Goal: Transaction & Acquisition: Purchase product/service

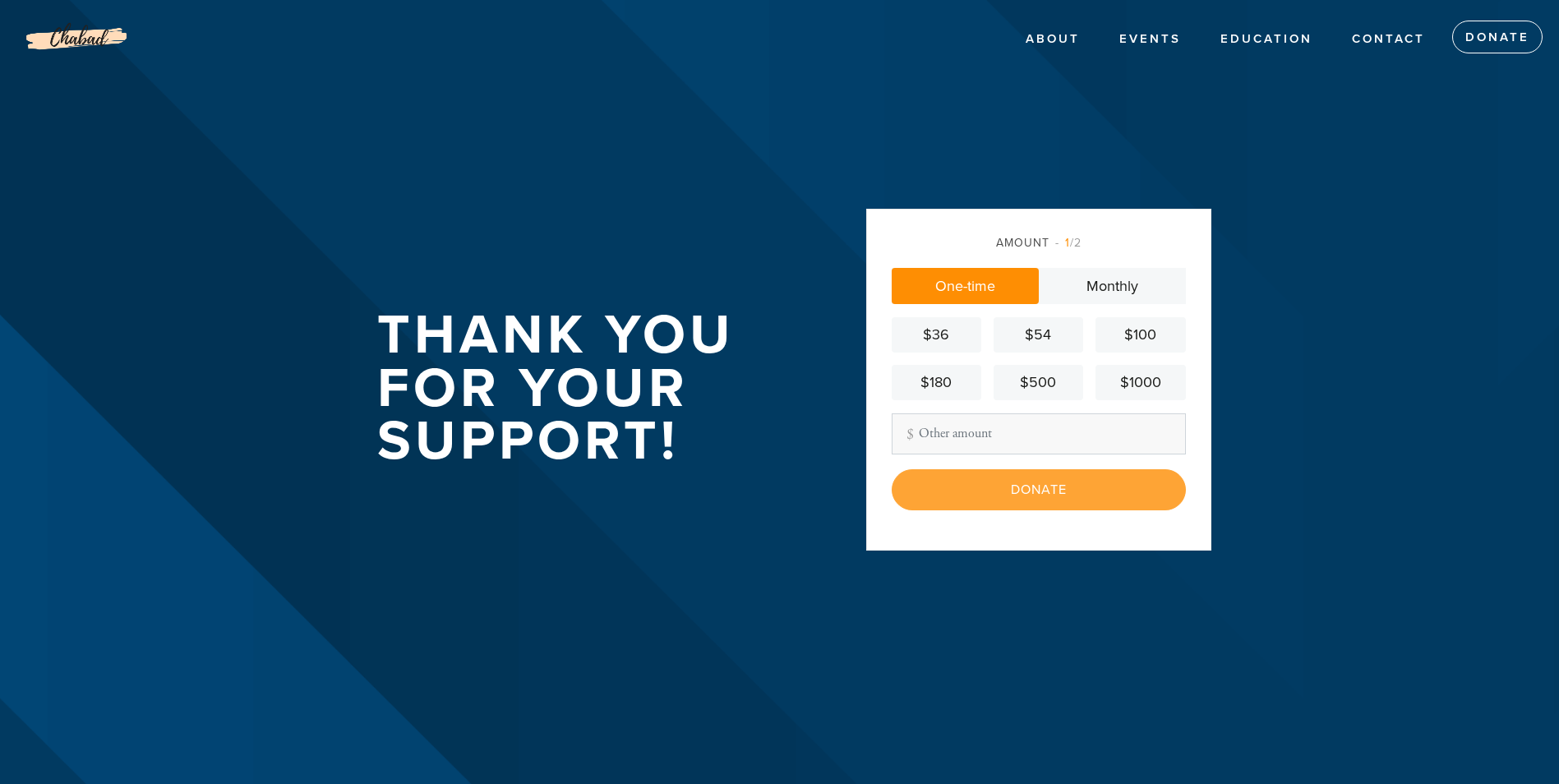
click at [955, 432] on input "Other Amount" at bounding box center [1038, 434] width 294 height 41
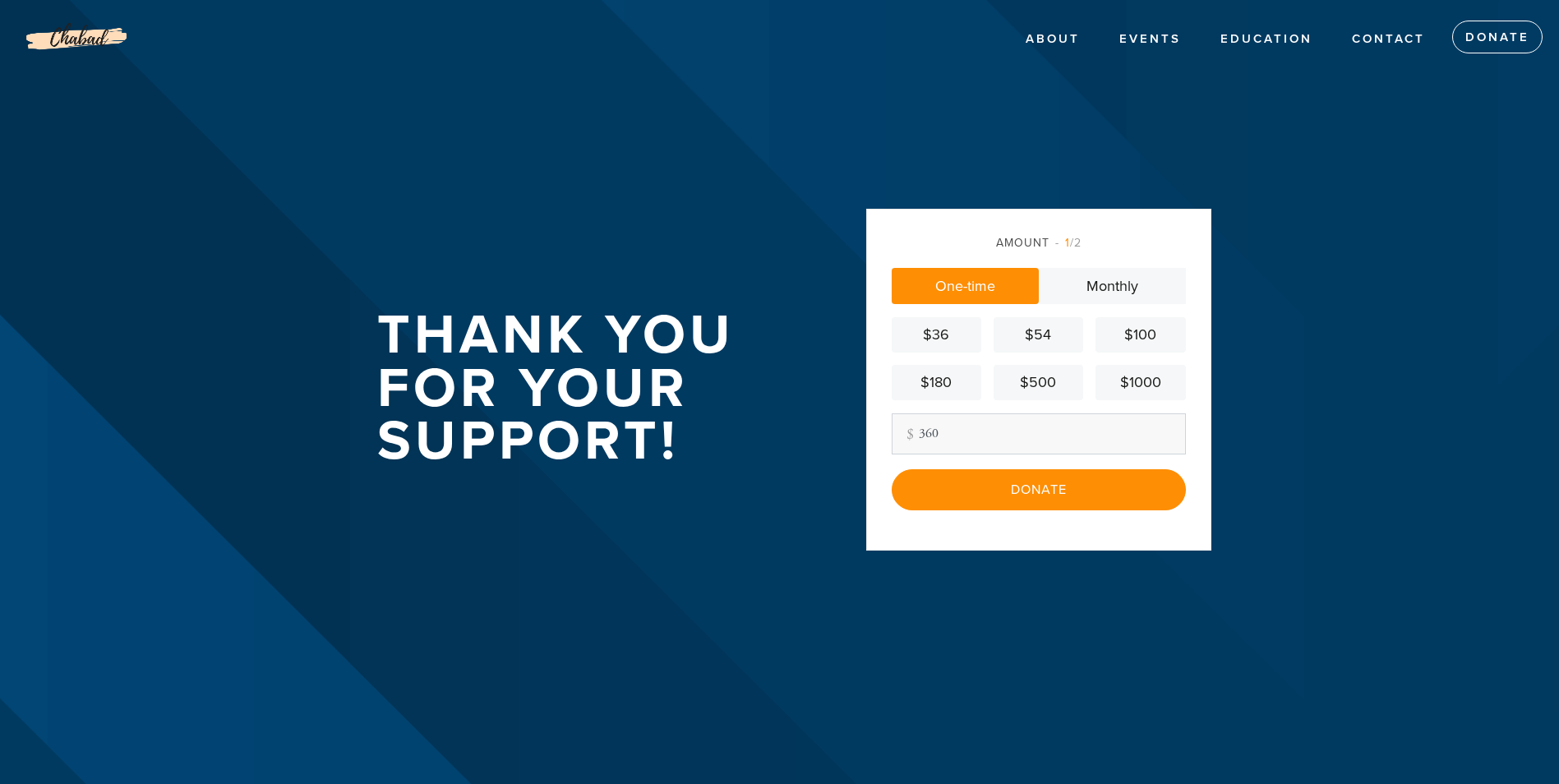
type input "360"
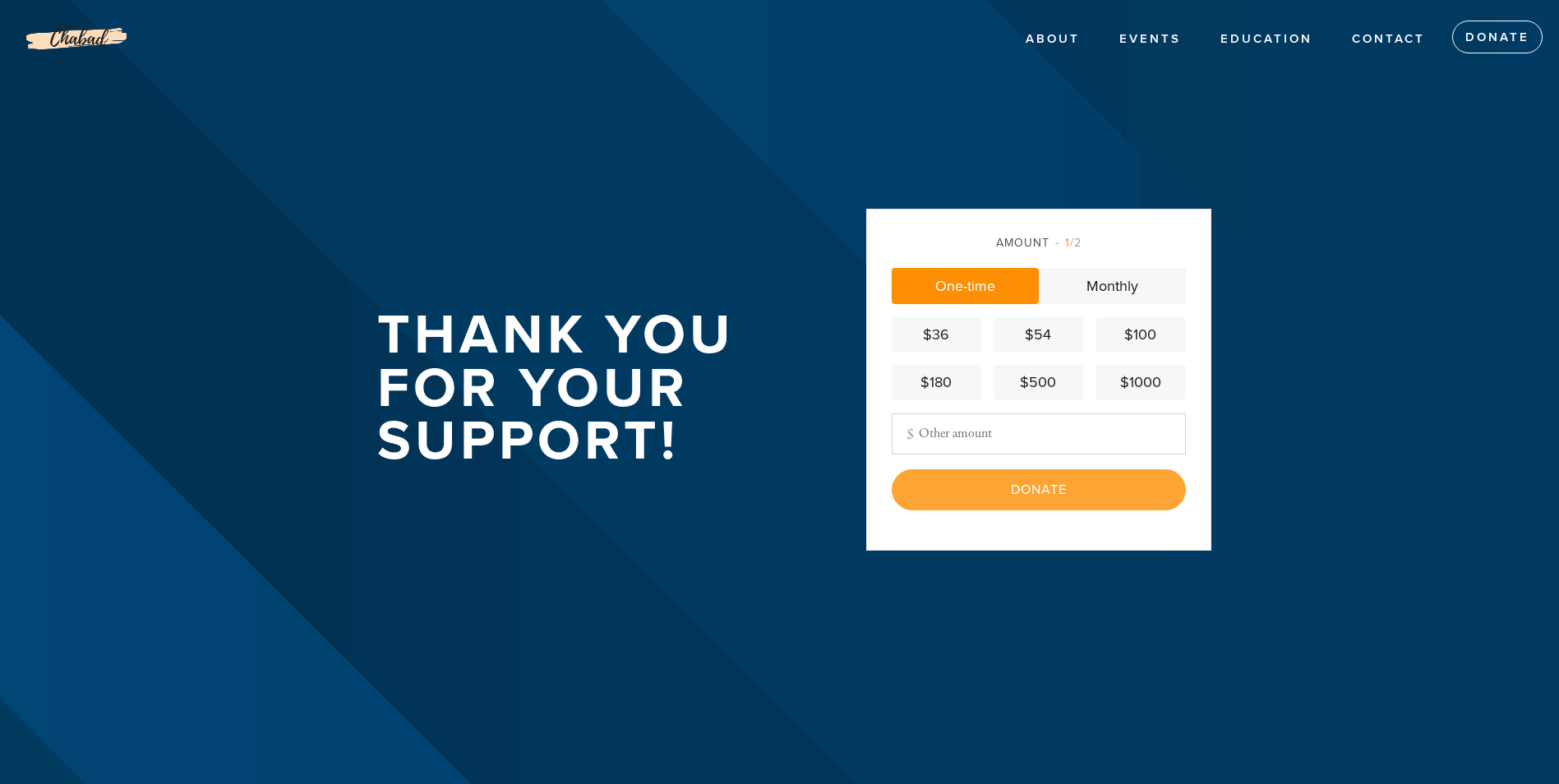
click at [970, 434] on input "Other Amount" at bounding box center [1038, 434] width 294 height 41
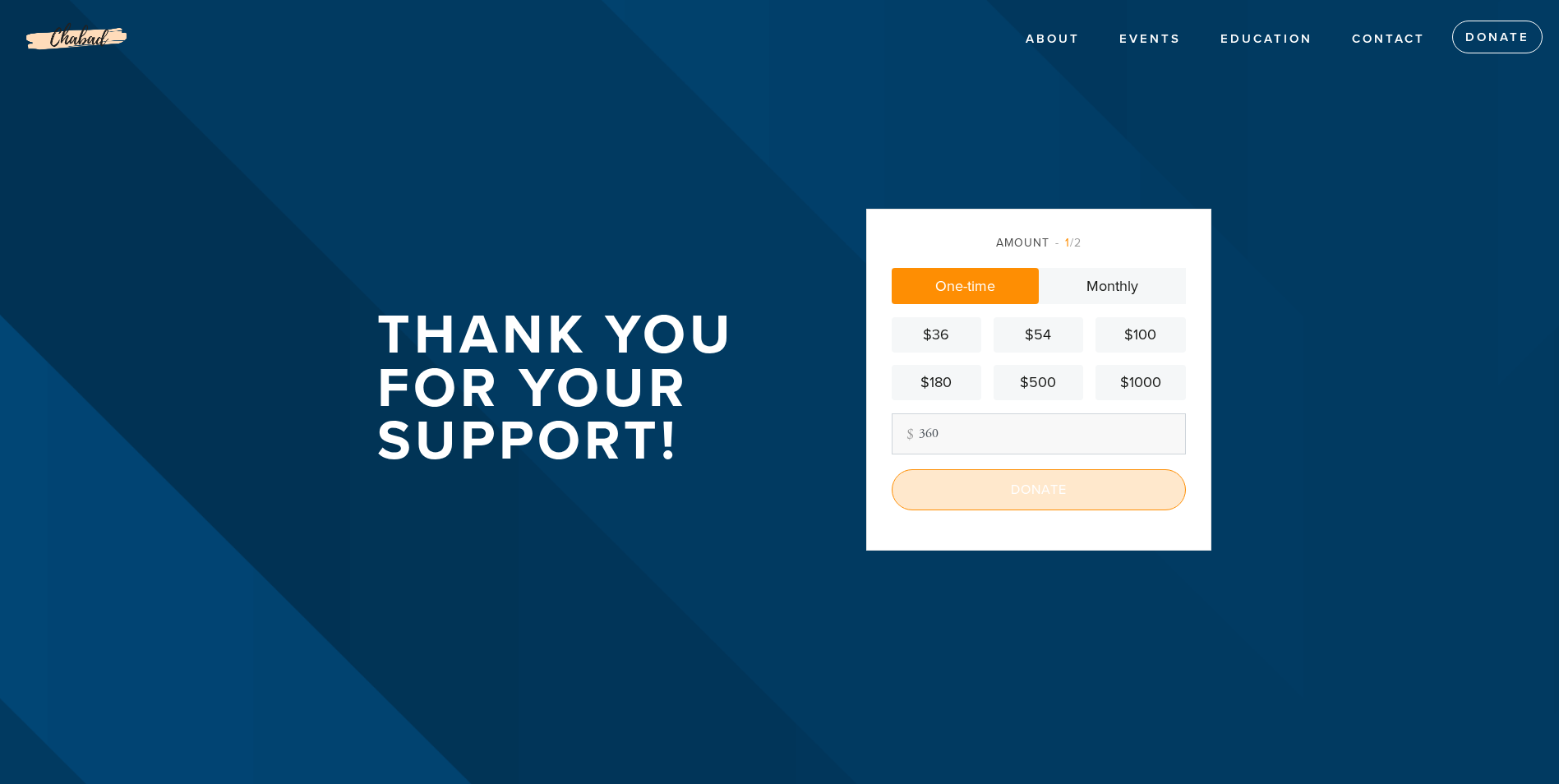
type input "360"
click at [1013, 506] on input "Donate" at bounding box center [1038, 490] width 294 height 41
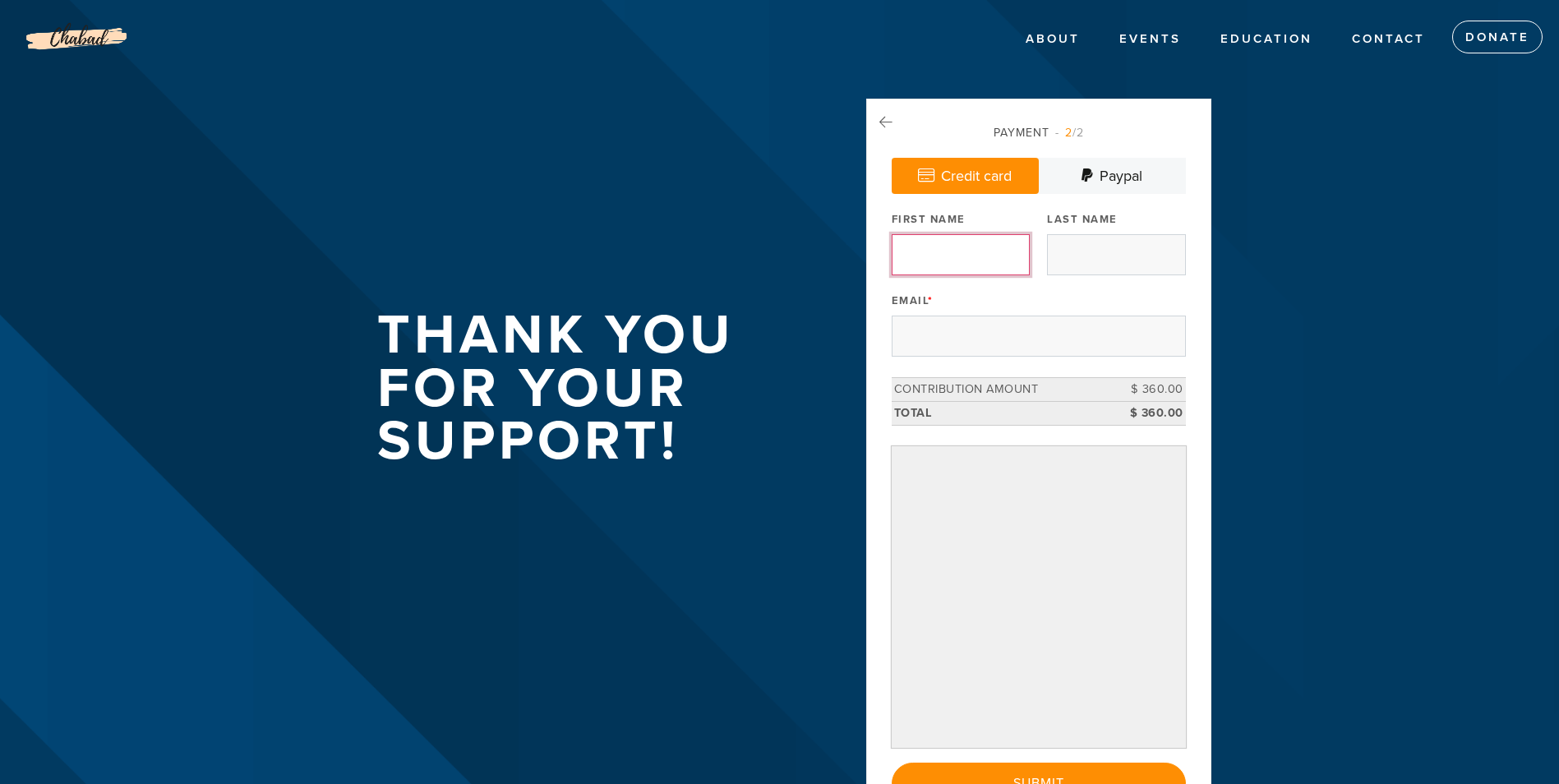
click at [983, 241] on input "First Name" at bounding box center [960, 254] width 138 height 41
type input "Solomon"
type input "Kempinski"
type input "kempinskifam@gmail.com"
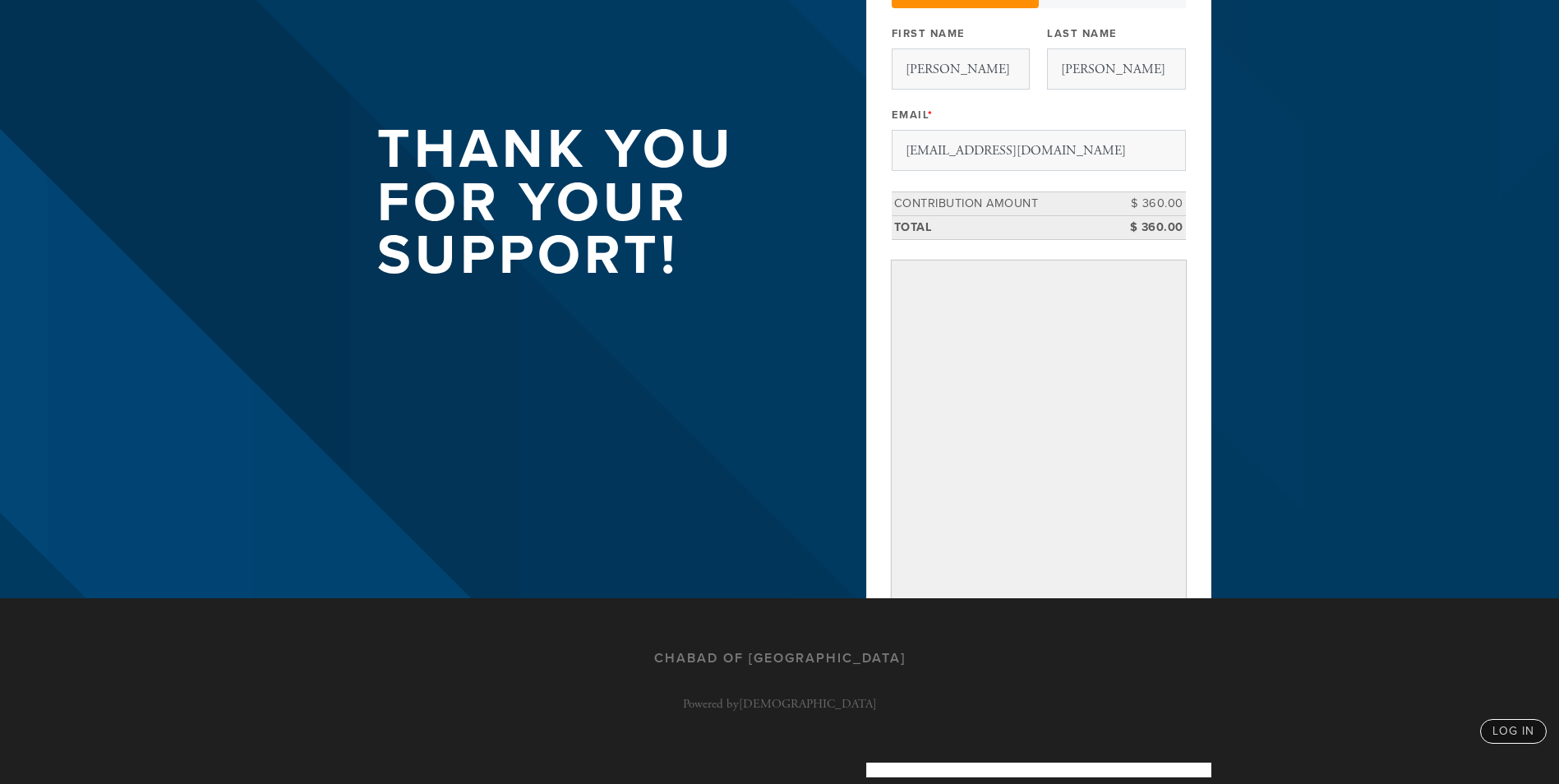
scroll to position [204, 0]
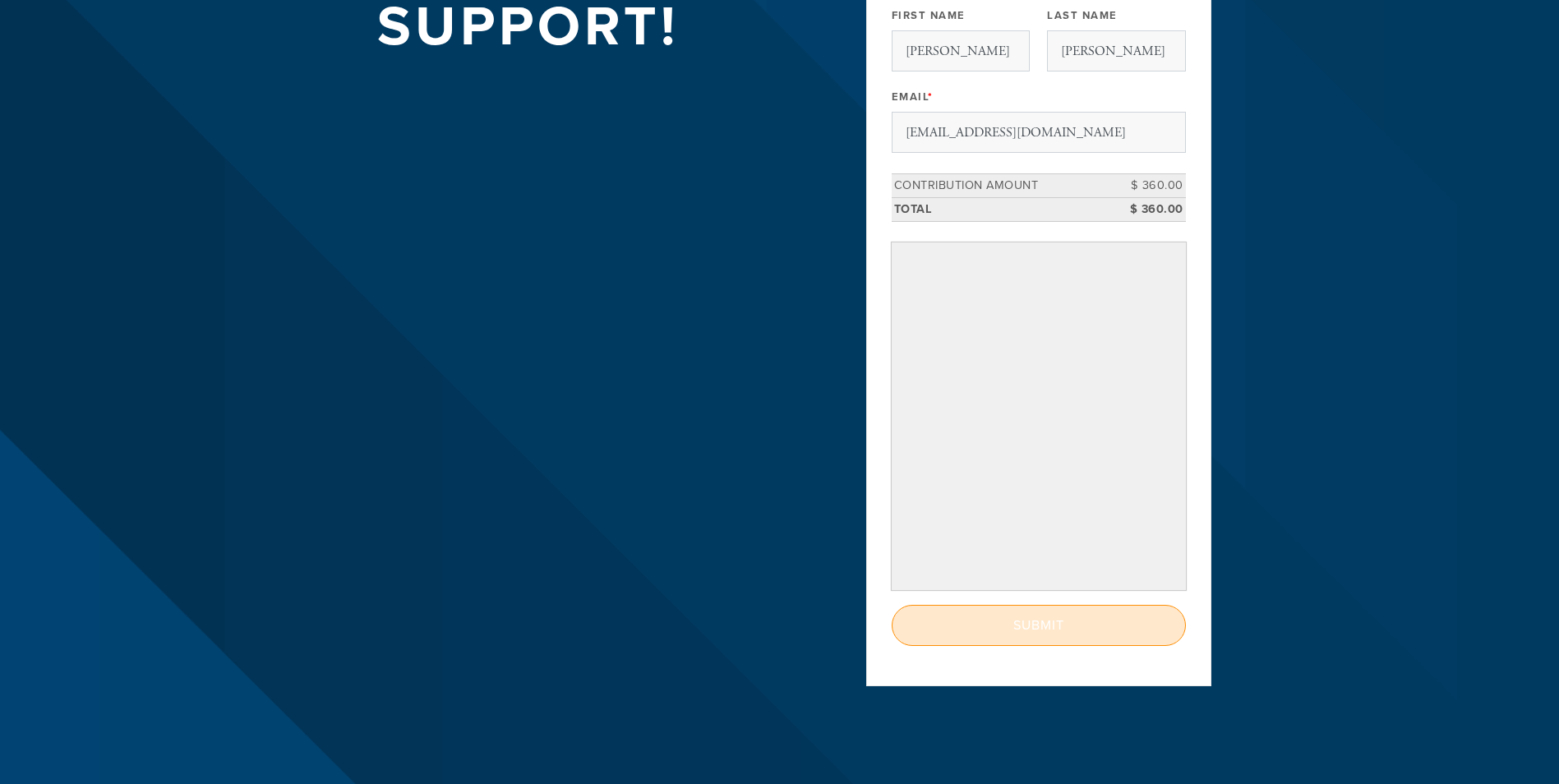
click at [1023, 625] on input "Submit" at bounding box center [1038, 625] width 294 height 41
